Goal: Task Accomplishment & Management: Use online tool/utility

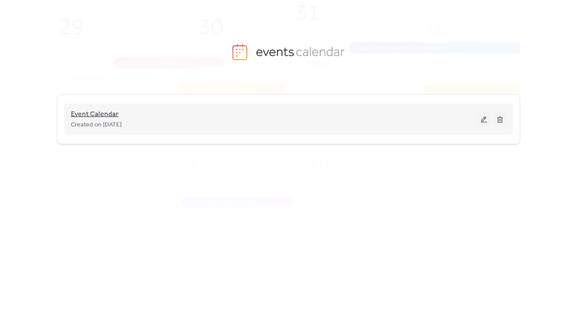
click at [89, 116] on span "Event Calendar" at bounding box center [95, 114] width 48 height 11
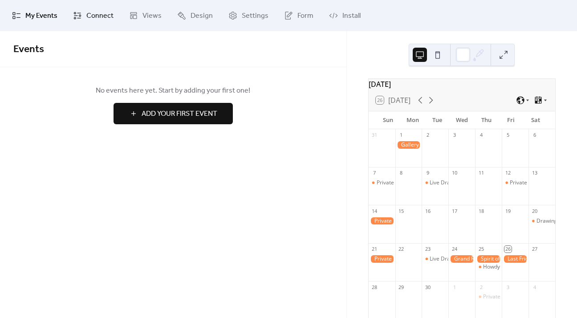
click at [94, 17] on span "Connect" at bounding box center [99, 16] width 27 height 11
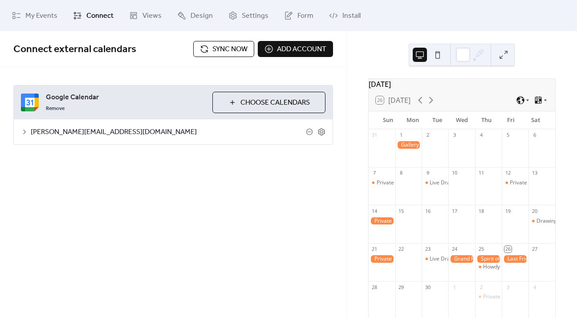
click at [233, 53] on span "Sync now" at bounding box center [229, 49] width 35 height 11
